Goal: Task Accomplishment & Management: Manage account settings

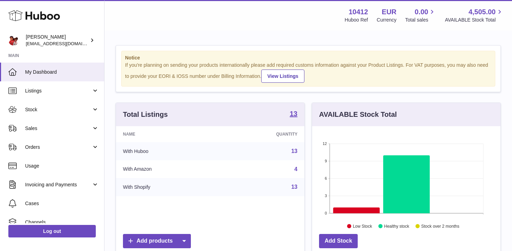
scroll to position [109, 188]
click at [29, 108] on span "Stock" at bounding box center [58, 110] width 66 height 7
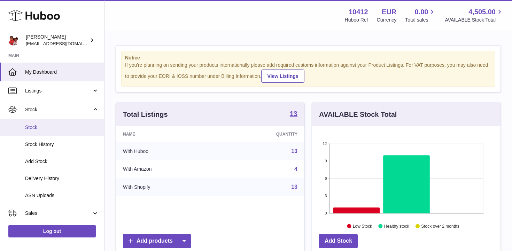
click at [35, 123] on link "Stock" at bounding box center [52, 127] width 104 height 17
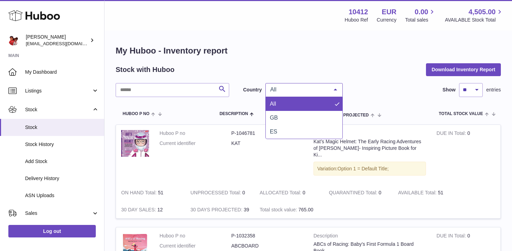
click at [320, 87] on span "All" at bounding box center [298, 89] width 60 height 7
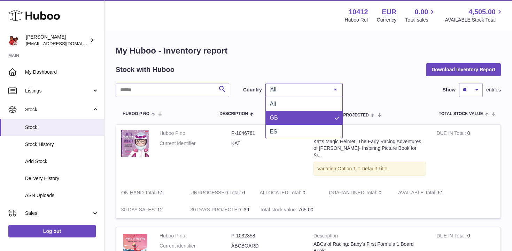
click at [298, 121] on span "GB" at bounding box center [304, 118] width 77 height 14
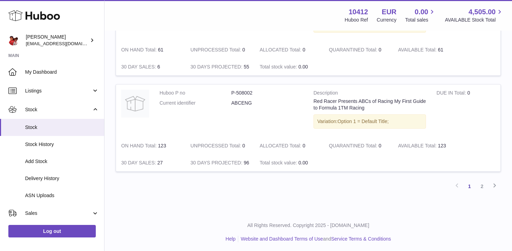
scroll to position [926, 0]
